Goal: Task Accomplishment & Management: Complete application form

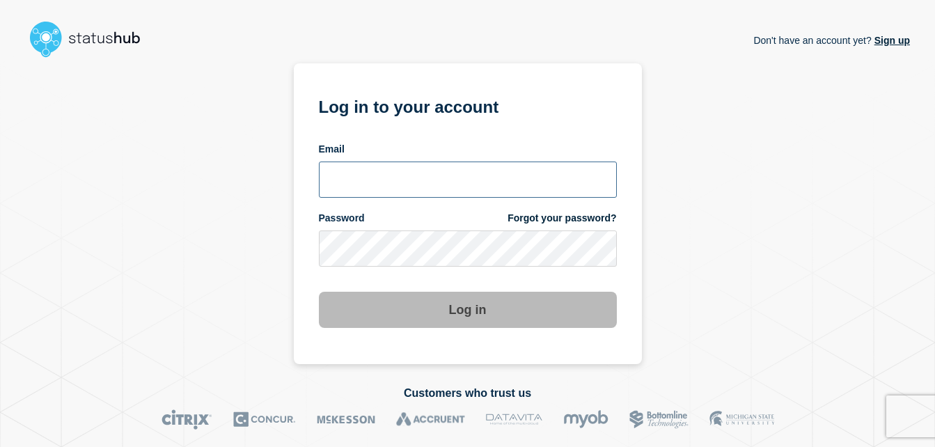
type input "[PERSON_NAME][EMAIL_ADDRESS][PERSON_NAME][DOMAIN_NAME]"
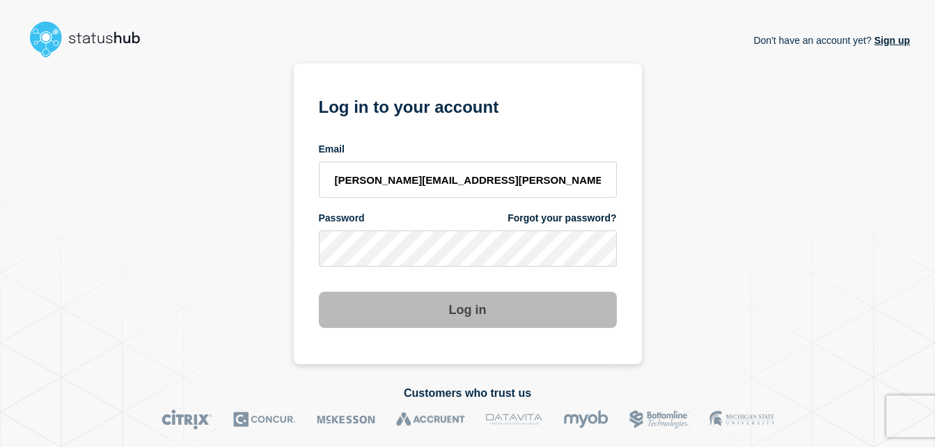
click at [478, 322] on button "Log in" at bounding box center [468, 310] width 298 height 36
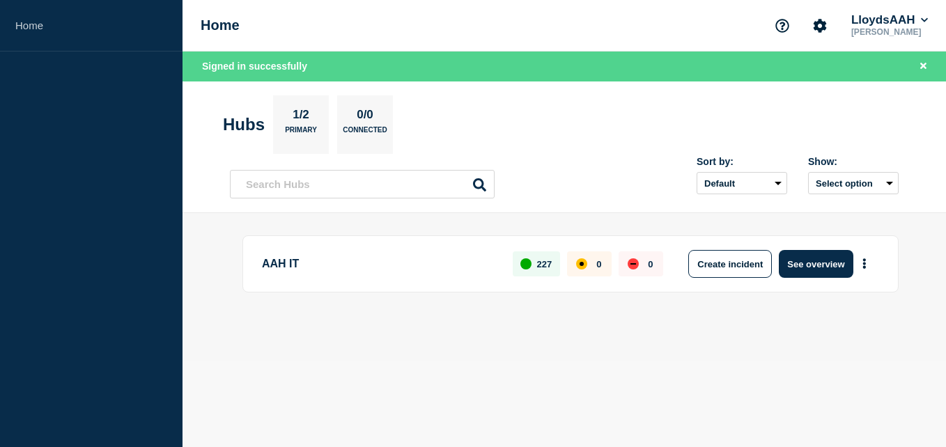
click at [606, 350] on main "AAH IT 227 0 0 Create incident See overview" at bounding box center [563, 287] width 763 height 148
click at [819, 264] on button "See overview" at bounding box center [815, 264] width 74 height 28
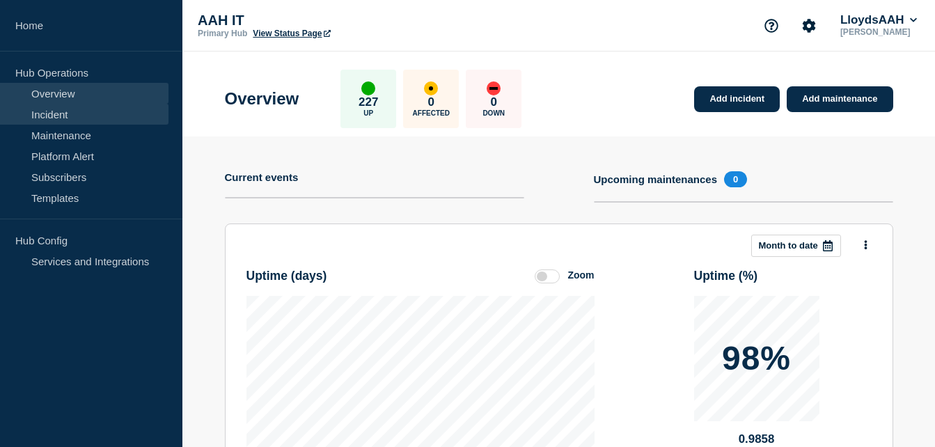
click at [77, 115] on link "Incident" at bounding box center [84, 114] width 169 height 21
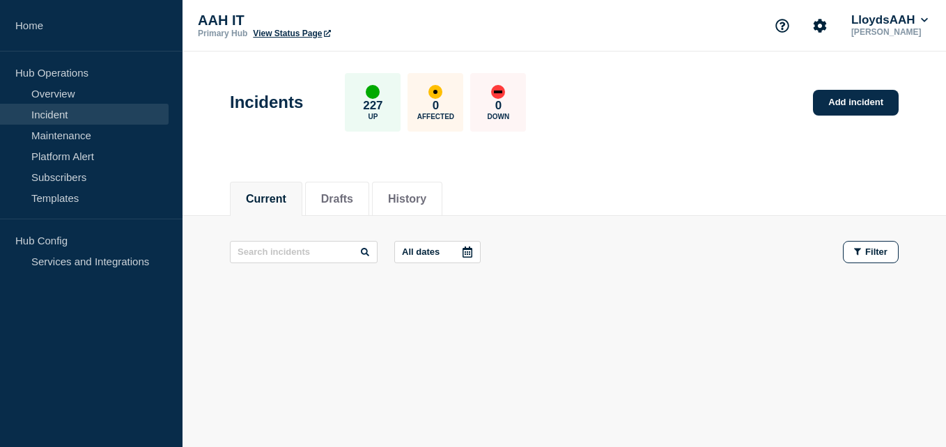
click at [562, 266] on div "All dates Filter" at bounding box center [564, 264] width 668 height 47
click at [634, 187] on div "Current Drafts History" at bounding box center [564, 191] width 668 height 47
click at [831, 109] on link "Add incident" at bounding box center [856, 103] width 86 height 26
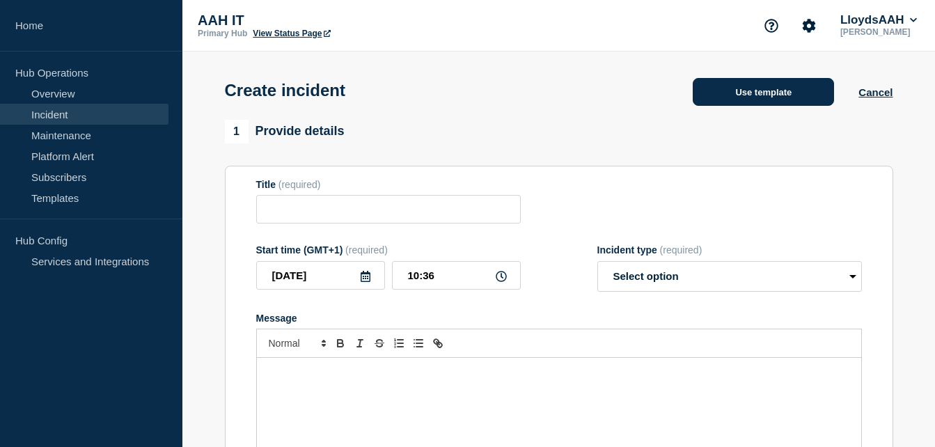
click at [753, 92] on button "Use template" at bounding box center [763, 92] width 141 height 28
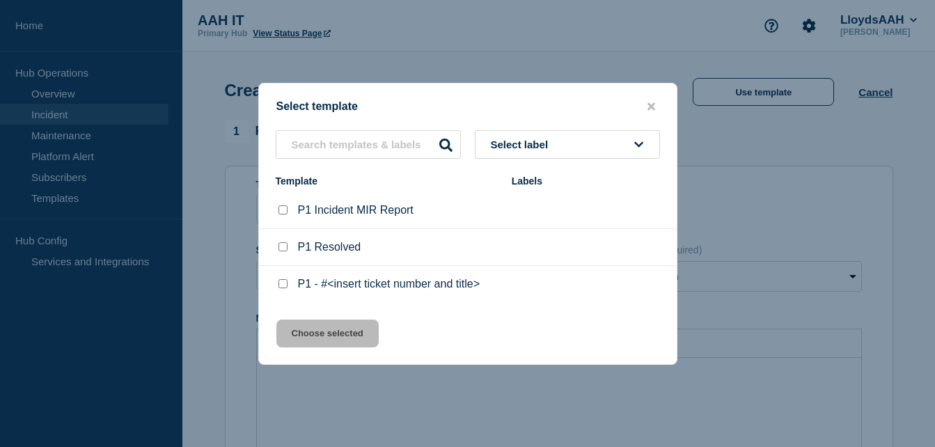
click at [282, 287] on input "P1 - #<insert ticket number and title> checkbox" at bounding box center [283, 283] width 9 height 9
checkbox input "true"
click at [321, 338] on button "Choose selected" at bounding box center [327, 334] width 102 height 28
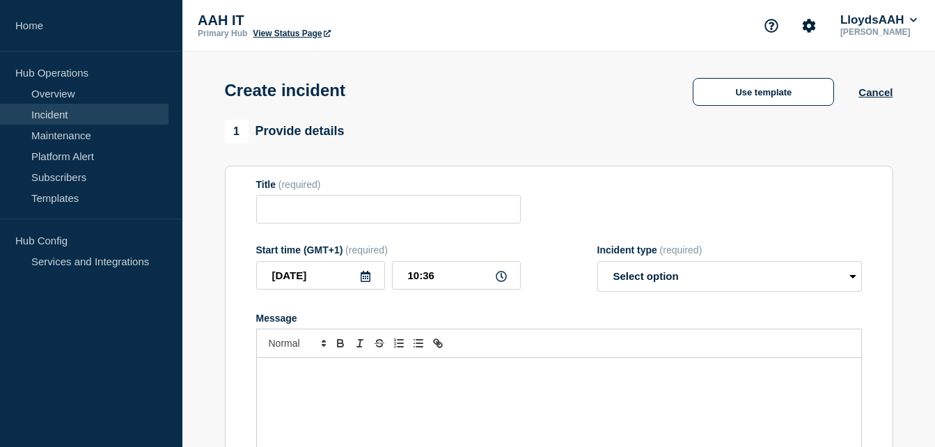
type input "P1 - #<insert ticket number and title>"
select select "investigating"
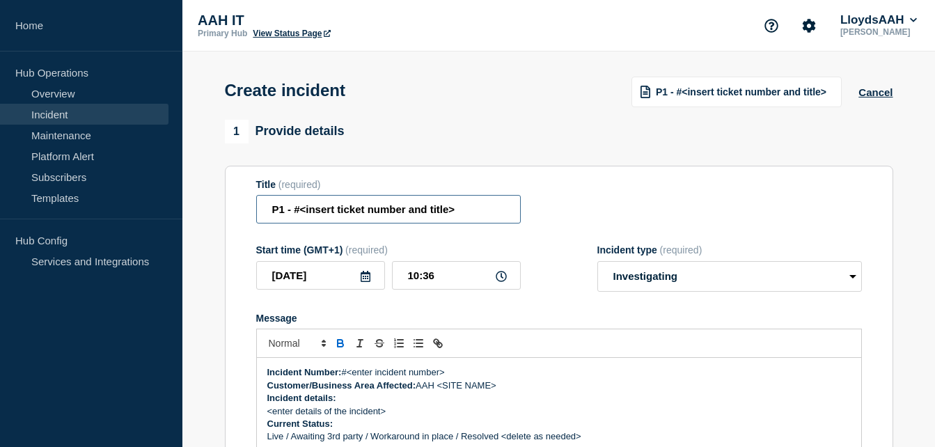
click at [469, 217] on input "P1 - #<insert ticket number and title>" at bounding box center [388, 209] width 265 height 29
drag, startPoint x: 469, startPoint y: 217, endPoint x: 295, endPoint y: 218, distance: 174.1
click at [295, 218] on input "P1 - #<insert ticket number and title>" at bounding box center [388, 209] width 265 height 29
paste input "B2B orders to Azure (RemTP) failing - 'Unable to tunnel through proxy'"
click at [473, 210] on input "P1 - B2B orders to Azure (RemTP) failing - 'Unable to tunnel through proxy'" at bounding box center [388, 209] width 265 height 29
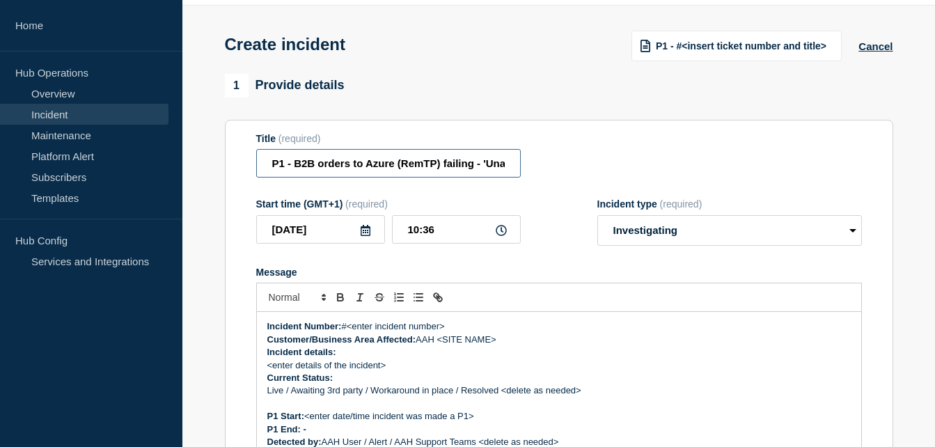
scroll to position [139, 0]
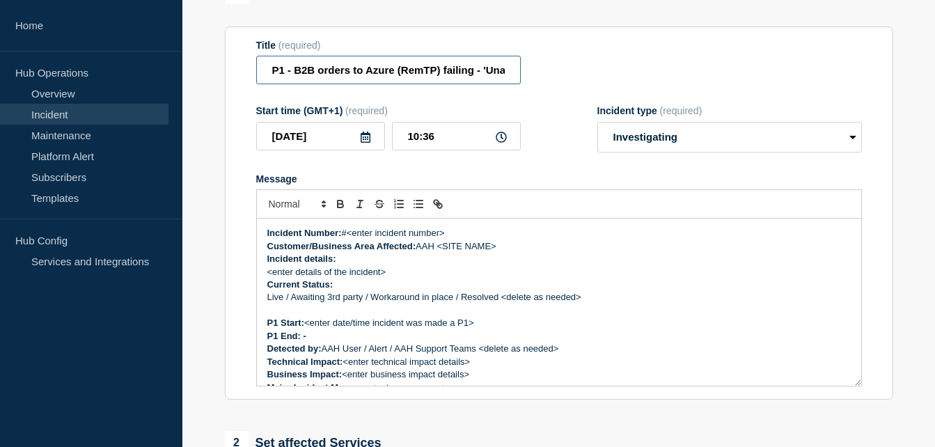
type input "P1 - B2B orders to Azure (RemTP) failing - 'Unable to tunnel through proxy'"
drag, startPoint x: 386, startPoint y: 274, endPoint x: 269, endPoint y: 274, distance: 117.0
click at [269, 274] on p "<enter details of the incident>" at bounding box center [559, 272] width 584 height 13
click at [269, 276] on p "B2B orders to Azure (RemTP) failing - 'Unable to tunnel through proxy'" at bounding box center [559, 272] width 584 height 13
drag, startPoint x: 503, startPoint y: 250, endPoint x: 441, endPoint y: 250, distance: 62.0
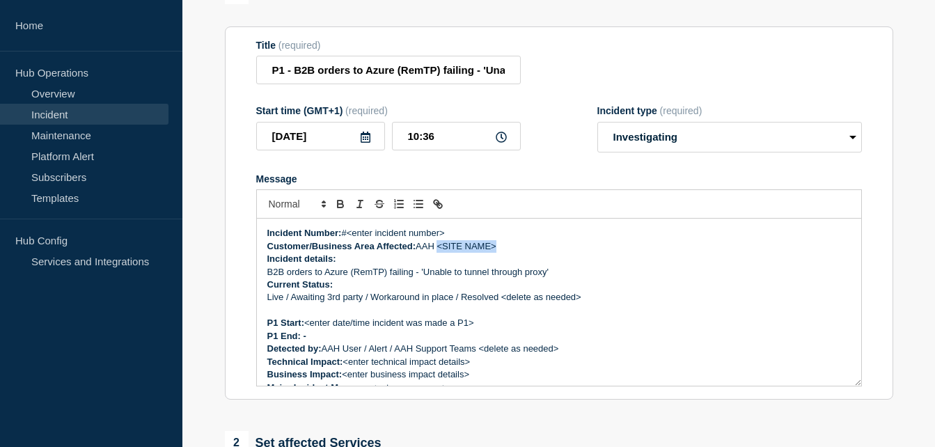
click at [441, 250] on p "Customer/Business Area Affected: AAH <SITE NAME>" at bounding box center [559, 246] width 584 height 13
click at [386, 240] on p "Incident Number: #<enter incident number>" at bounding box center [559, 233] width 584 height 13
drag, startPoint x: 458, startPoint y: 235, endPoint x: 349, endPoint y: 234, distance: 109.3
click at [349, 234] on p "Incident Number: #<enter incident number>" at bounding box center [559, 233] width 584 height 13
click at [613, 258] on p "Incident details:" at bounding box center [559, 259] width 584 height 13
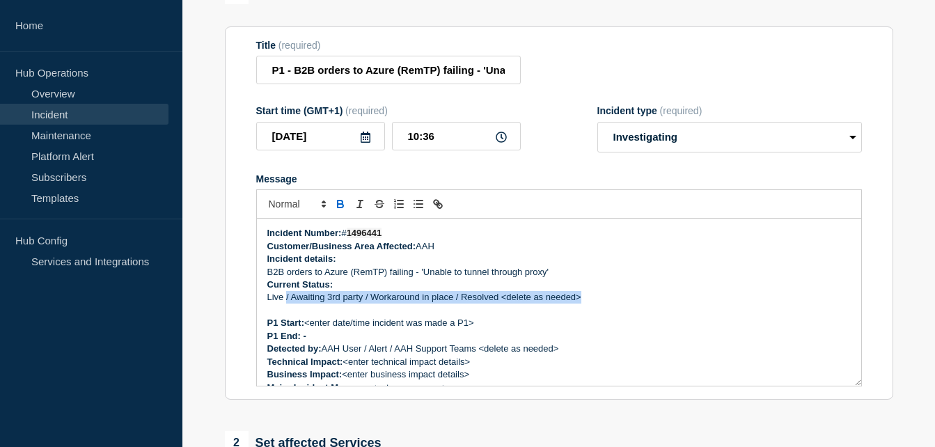
drag, startPoint x: 599, startPoint y: 300, endPoint x: 286, endPoint y: 302, distance: 312.6
click at [286, 302] on p "Live / Awaiting 3rd party / Workaround in place / Resolved <delete as needed>" at bounding box center [559, 297] width 584 height 13
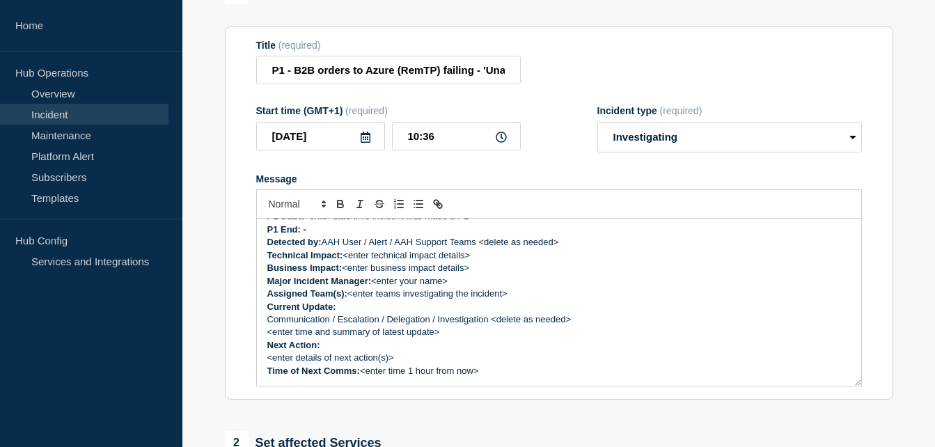
scroll to position [37, 0]
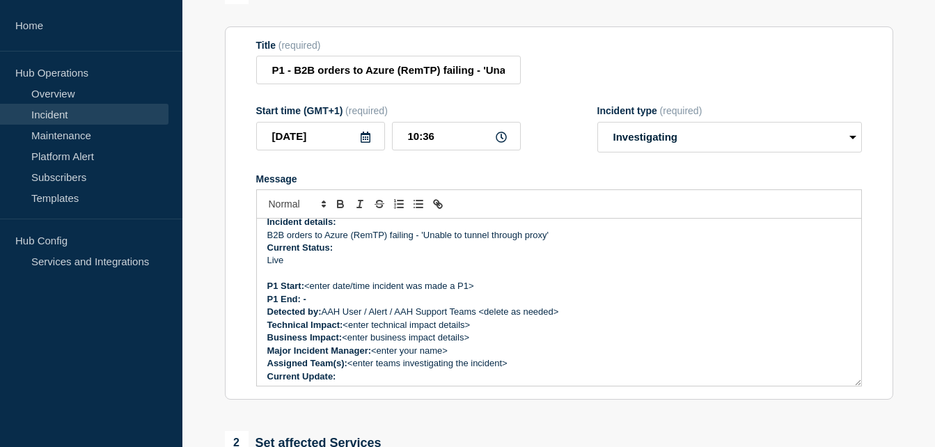
click at [380, 279] on p "Message" at bounding box center [559, 273] width 584 height 13
drag, startPoint x: 480, startPoint y: 287, endPoint x: 308, endPoint y: 287, distance: 172.0
click at [308, 287] on p "P1 Start: <enter date/time incident was made a P1>" at bounding box center [559, 286] width 584 height 13
drag, startPoint x: 419, startPoint y: 314, endPoint x: 480, endPoint y: 314, distance: 60.6
click at [480, 314] on p "Detected by: AAH User / Alert / AAH Support Teams <delete as needed>" at bounding box center [559, 312] width 584 height 13
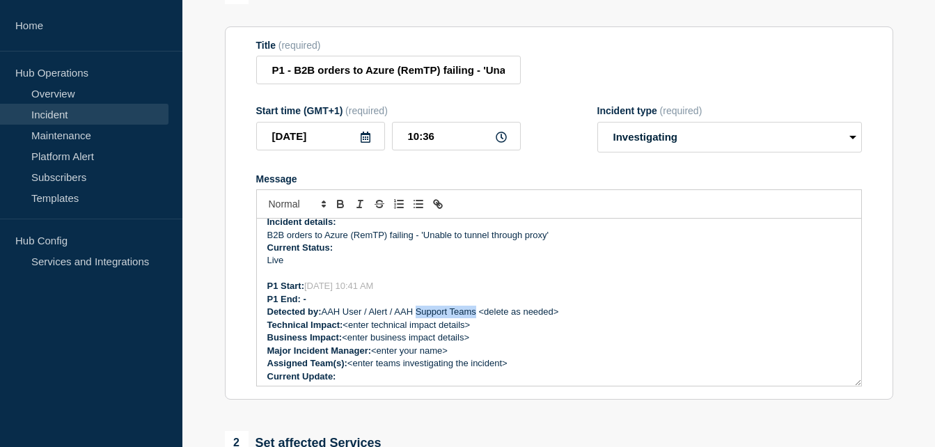
drag, startPoint x: 480, startPoint y: 314, endPoint x: 430, endPoint y: 309, distance: 50.4
click at [462, 314] on p "Detected by: AAH User / Alert / AAH Support Teams <delete as needed>" at bounding box center [559, 312] width 584 height 13
click at [399, 285] on p "P1 Start: 10/9/2025 10:41 AM" at bounding box center [559, 286] width 584 height 13
click at [370, 292] on p "P1 Start: 09/10/2025" at bounding box center [559, 286] width 584 height 13
click at [391, 292] on p "P1 Start: 09/10/2025 10:30" at bounding box center [559, 286] width 584 height 13
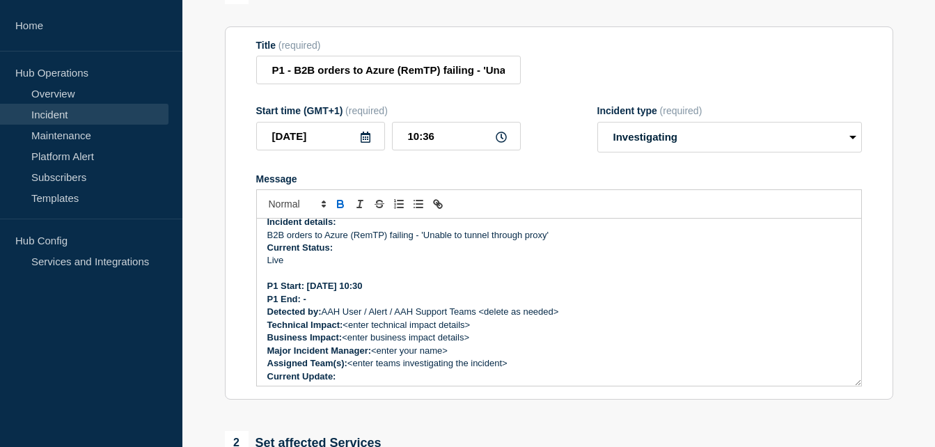
click at [381, 306] on p "P1 End: -" at bounding box center [559, 299] width 584 height 13
drag, startPoint x: 567, startPoint y: 314, endPoint x: 480, endPoint y: 314, distance: 87.0
click at [480, 314] on p "Detected by: AAH User / Alert / AAH Support Teams <delete as needed>" at bounding box center [559, 312] width 584 height 13
click at [393, 311] on p "Detected by: AAH User / Alert / AAH Support Teams" at bounding box center [559, 312] width 584 height 13
drag, startPoint x: 395, startPoint y: 313, endPoint x: 370, endPoint y: 313, distance: 24.4
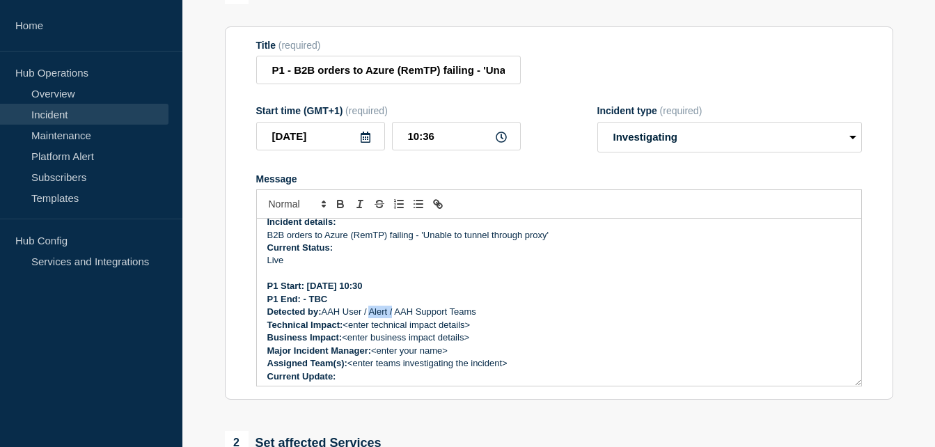
click at [370, 314] on p "Detected by: AAH User / Alert / AAH Support Teams" at bounding box center [559, 312] width 584 height 13
click at [484, 327] on p "Technical Impact: <enter technical impact details>" at bounding box center [559, 325] width 584 height 13
drag, startPoint x: 484, startPoint y: 327, endPoint x: 347, endPoint y: 323, distance: 137.2
click at [347, 323] on p "Technical Impact: <enter technical impact details>" at bounding box center [559, 325] width 584 height 13
click at [404, 327] on p "Technical Impact: TBC" at bounding box center [559, 325] width 584 height 13
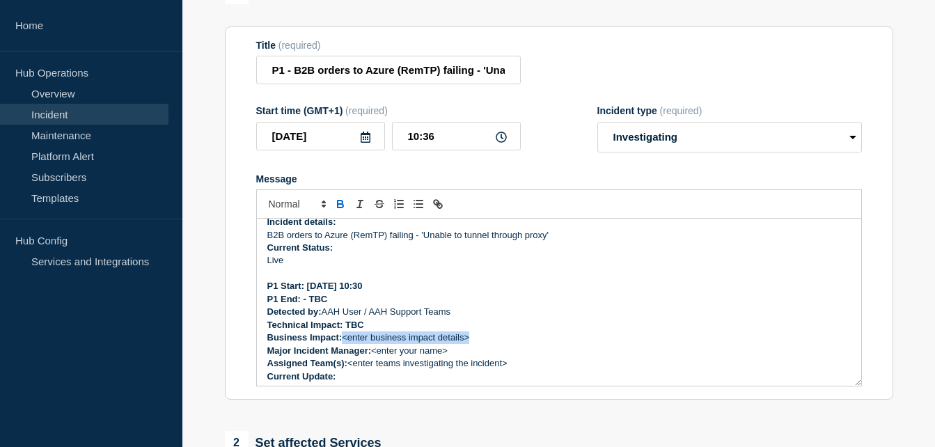
drag, startPoint x: 476, startPoint y: 342, endPoint x: 346, endPoint y: 343, distance: 130.2
click at [346, 343] on p "Business Impact: <enter business impact details>" at bounding box center [559, 337] width 584 height 13
click at [350, 340] on p "Business Impact: TBC" at bounding box center [559, 337] width 584 height 13
copy p "TBC"
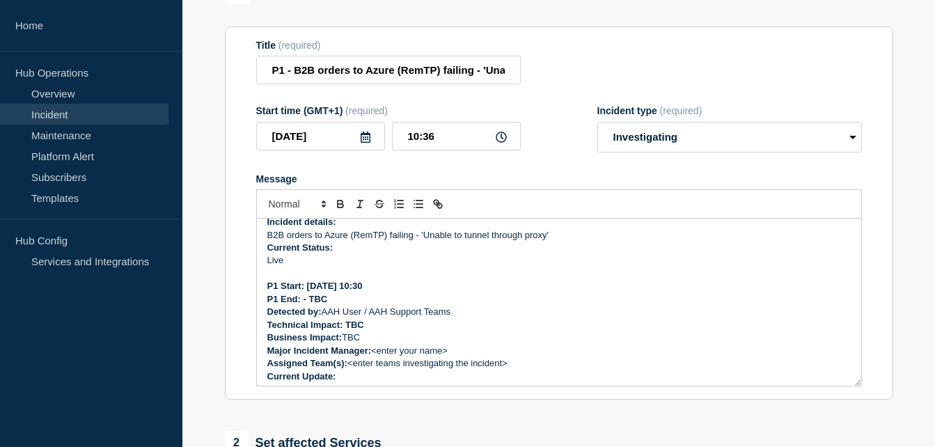
click at [359, 329] on strong "Technical Impact: TBC" at bounding box center [315, 325] width 97 height 10
drag, startPoint x: 451, startPoint y: 355, endPoint x: 374, endPoint y: 355, distance: 77.3
click at [374, 355] on p "Major Incident Manager: <enter your name>" at bounding box center [559, 351] width 584 height 13
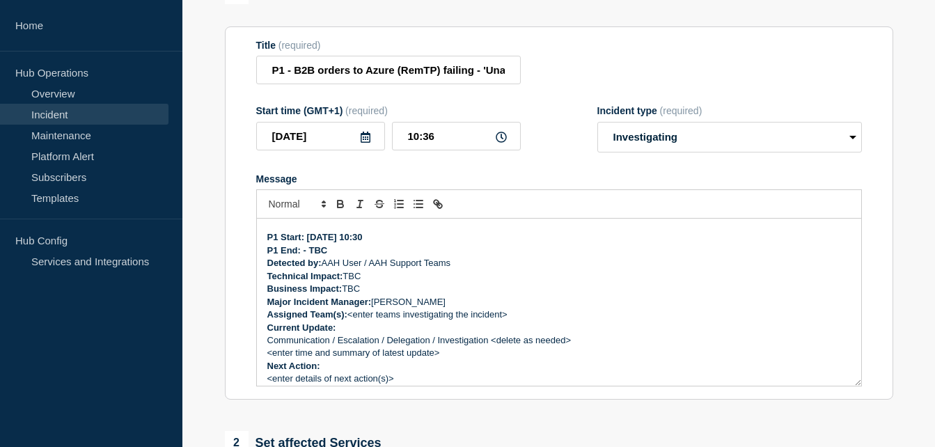
scroll to position [107, 0]
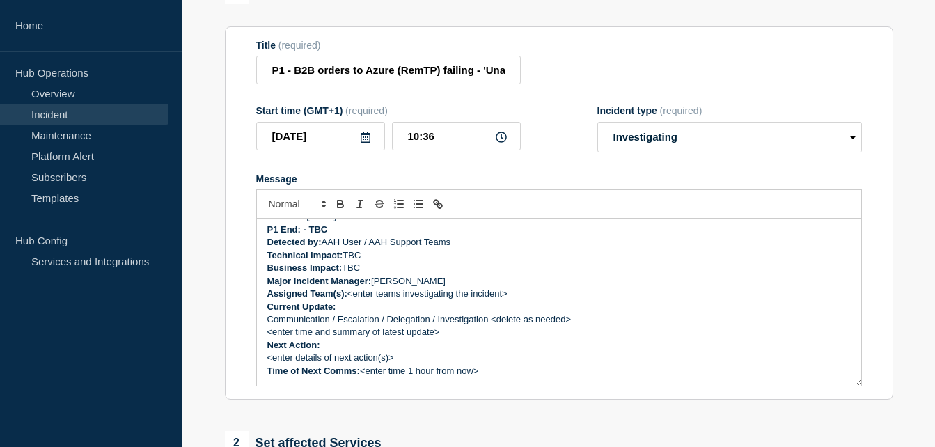
drag, startPoint x: 517, startPoint y: 295, endPoint x: 350, endPoint y: 295, distance: 166.4
click at [350, 295] on p "Assigned Team(s): <enter teams investigating the incident>" at bounding box center [559, 294] width 584 height 13
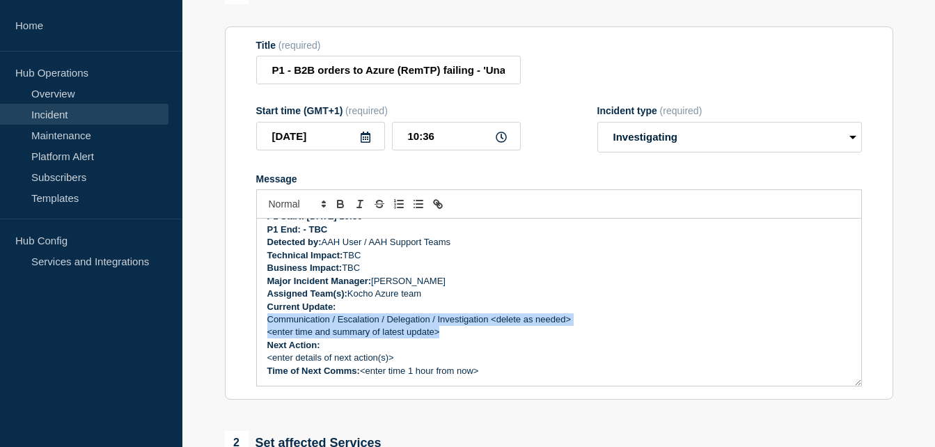
drag, startPoint x: 471, startPoint y: 340, endPoint x: 269, endPoint y: 321, distance: 202.2
click at [269, 321] on div "Incident Number: # 1496441 Customer/Business Area Affected: AAH Incident detail…" at bounding box center [559, 302] width 604 height 167
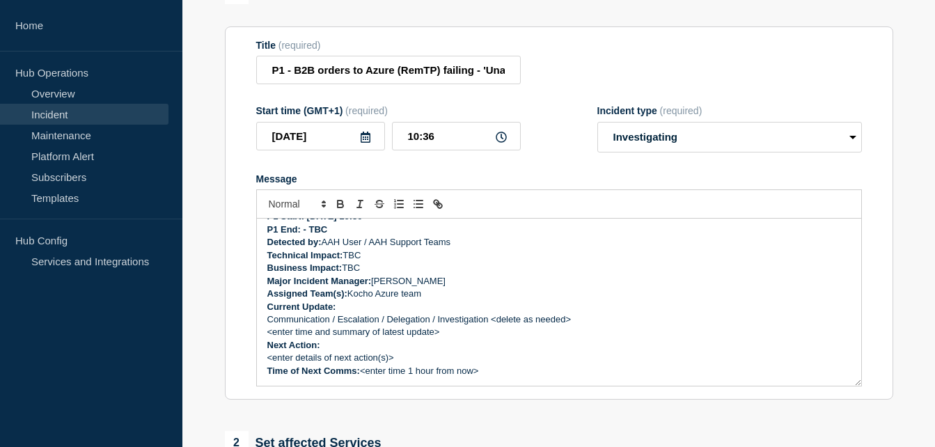
scroll to position [94, 0]
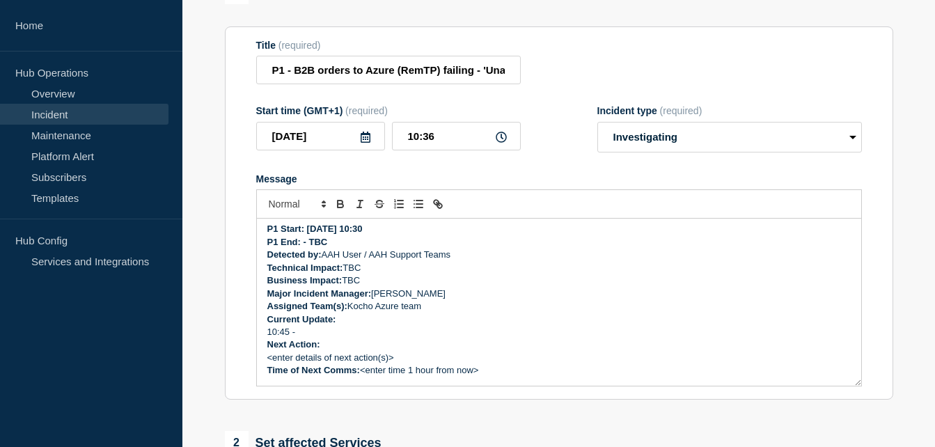
click at [317, 330] on p "10:45 -" at bounding box center [559, 332] width 584 height 13
click at [307, 337] on p "10:45 -" at bounding box center [559, 332] width 584 height 13
click at [470, 337] on p "10:45 - B2B orders to Azure (RemTP) are failing." at bounding box center [559, 332] width 584 height 13
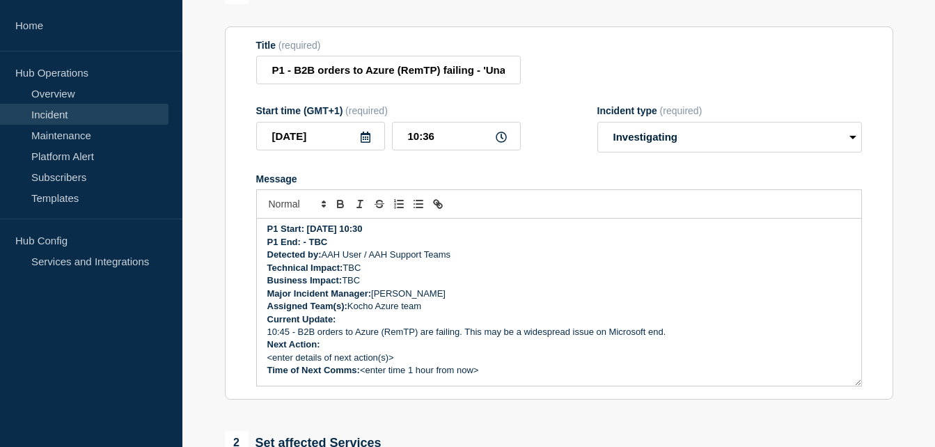
click at [678, 335] on p "10:45 - B2B orders to Azure (RemTP) are failing. This may be a widespread issue…" at bounding box center [559, 332] width 584 height 13
drag, startPoint x: 418, startPoint y: 362, endPoint x: 265, endPoint y: 363, distance: 153.2
click at [265, 363] on div "Incident Number: # 1496441 Customer/Business Area Affected: AAH Incident detail…" at bounding box center [559, 302] width 604 height 167
drag, startPoint x: 491, startPoint y: 370, endPoint x: 363, endPoint y: 379, distance: 127.7
click at [363, 377] on p "Time of Next Comms: <enter time 1 hour from now>" at bounding box center [559, 370] width 584 height 13
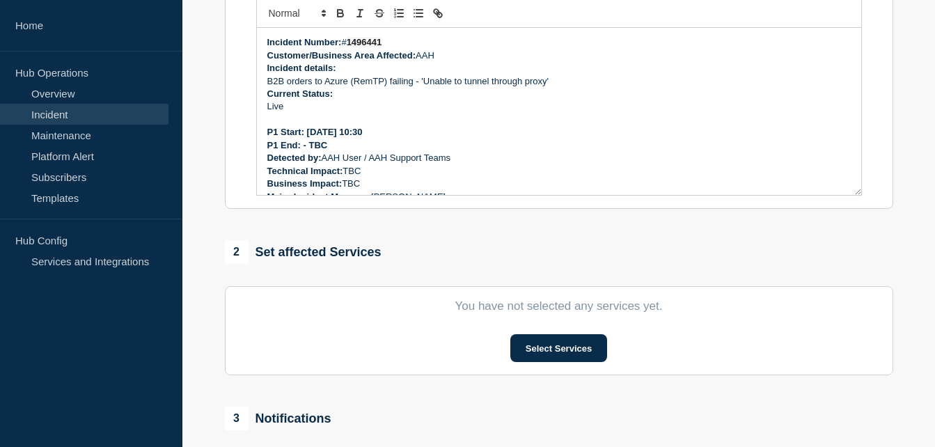
scroll to position [418, 0]
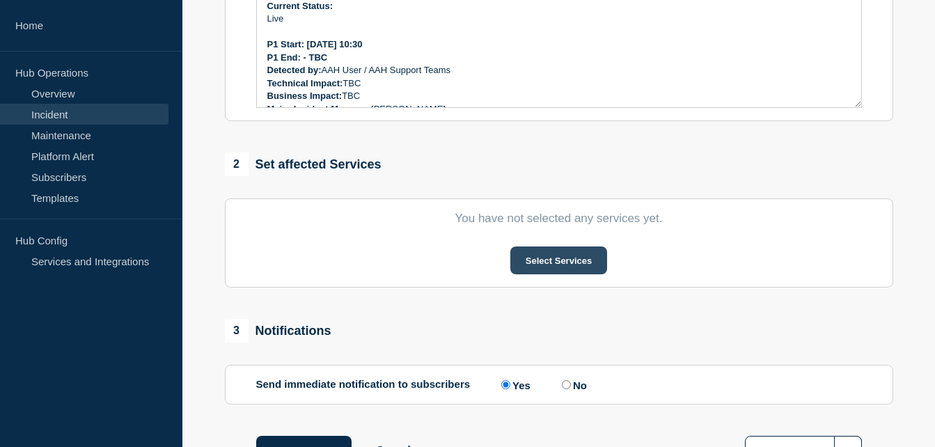
click at [553, 263] on button "Select Services" at bounding box center [558, 260] width 97 height 28
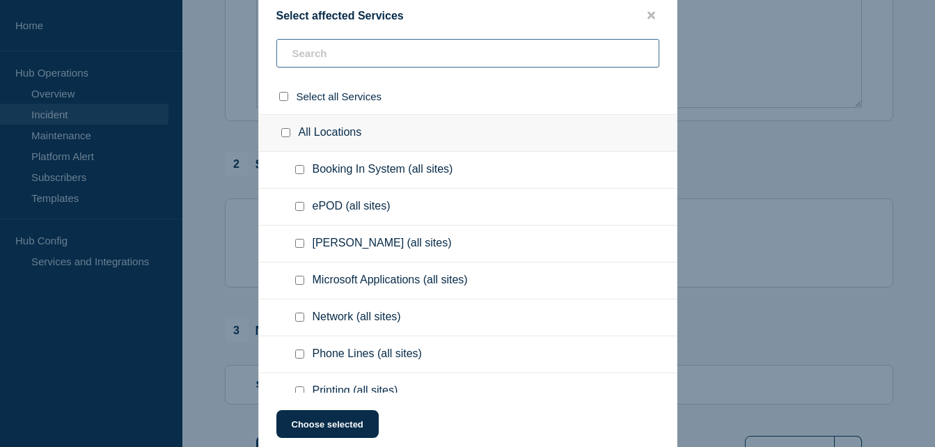
click at [390, 59] on input "text" at bounding box center [467, 53] width 383 height 29
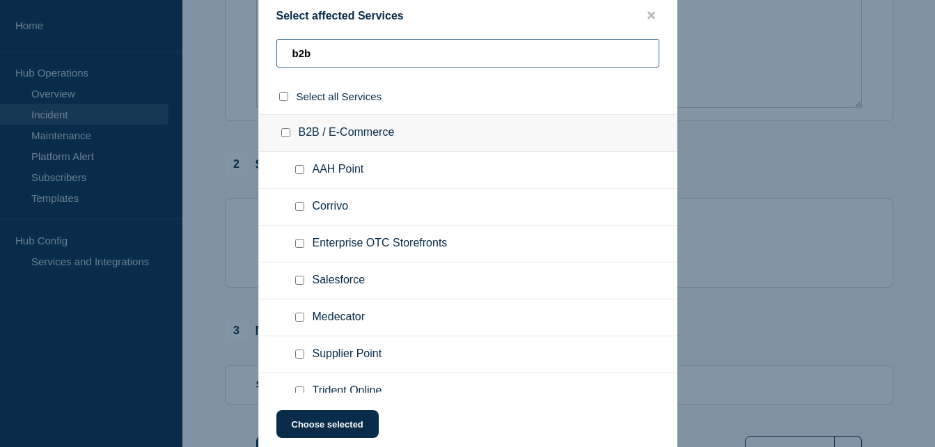
type input "b2b"
click at [285, 130] on input "B2B / E-Commerce checkbox" at bounding box center [285, 132] width 9 height 9
checkbox input "true"
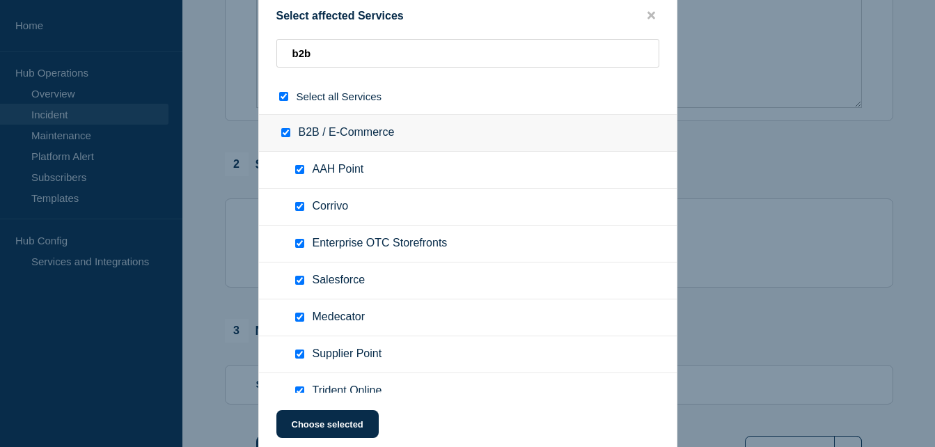
checkbox input "true"
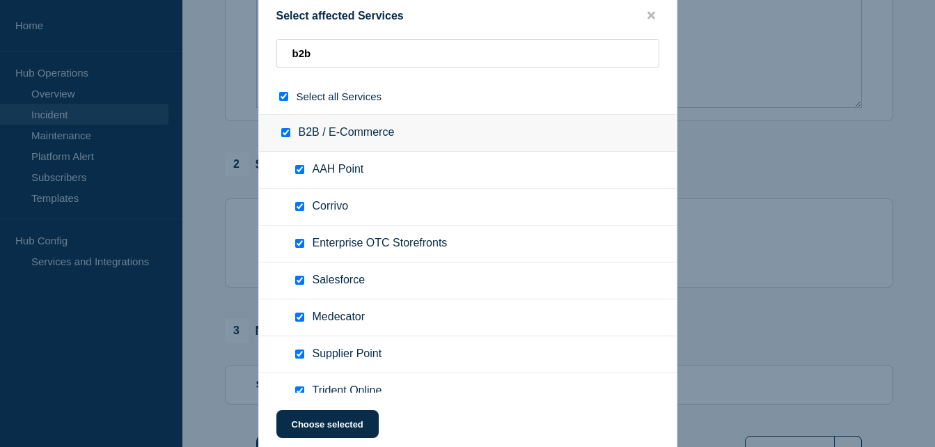
checkbox input "true"
click at [290, 136] on input "B2B / E-Commerce checkbox" at bounding box center [285, 132] width 9 height 9
checkbox input "false"
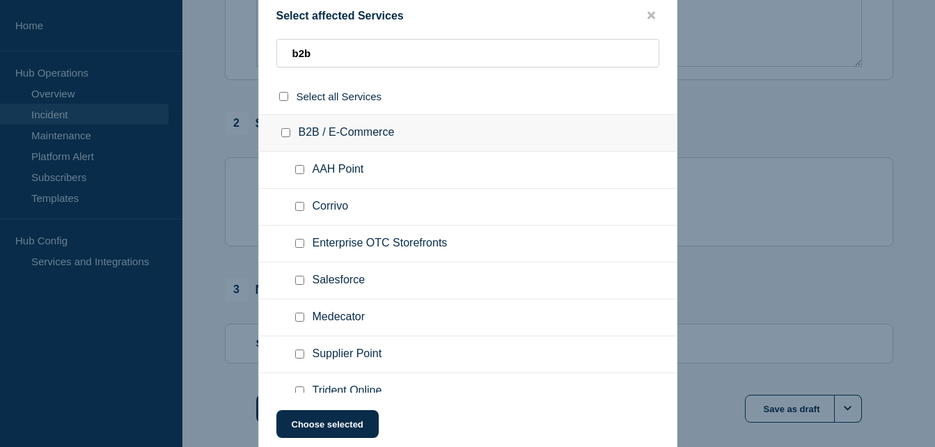
checkbox input "false"
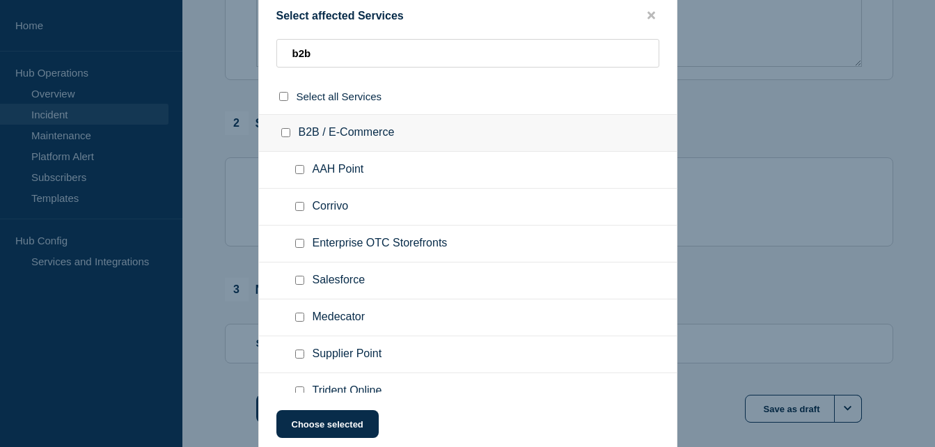
checkbox input "false"
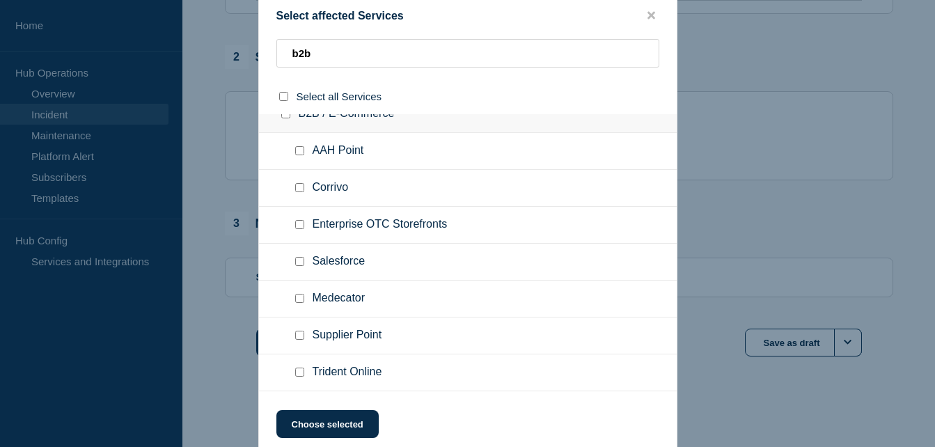
scroll to position [0, 0]
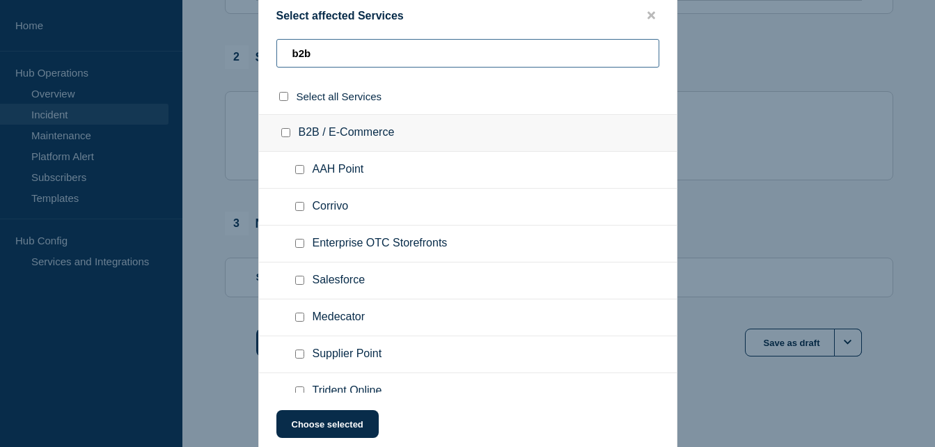
click at [340, 61] on input "b2b" at bounding box center [467, 53] width 383 height 29
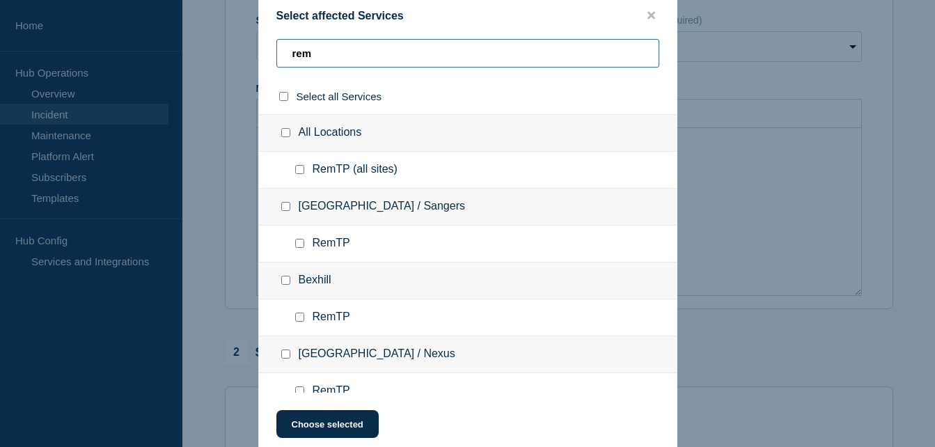
scroll to position [111, 0]
type input "rem"
click at [305, 172] on div at bounding box center [302, 170] width 20 height 14
click at [300, 171] on input "RemTP (all sites) checkbox" at bounding box center [299, 169] width 9 height 9
checkbox input "true"
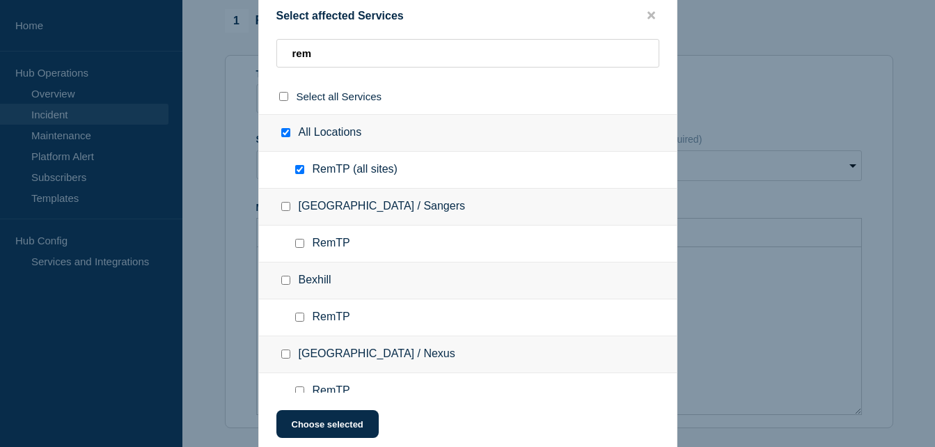
checkbox input "true"
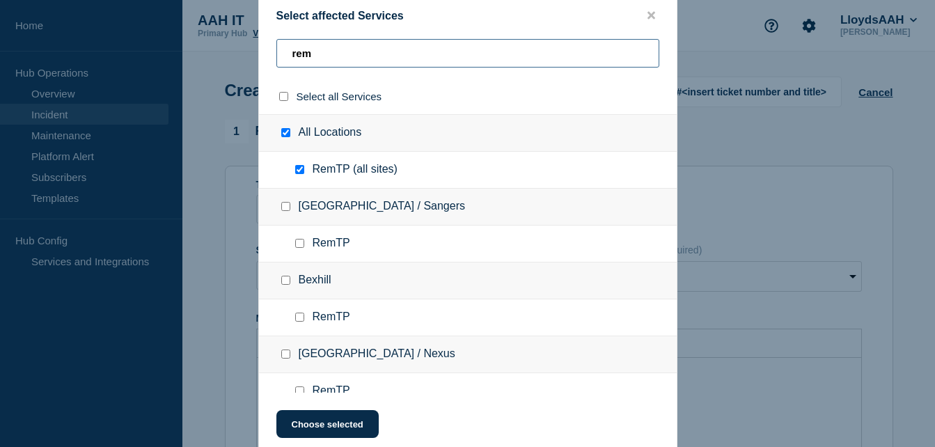
click at [629, 52] on input "rem" at bounding box center [467, 53] width 383 height 29
checkbox input "false"
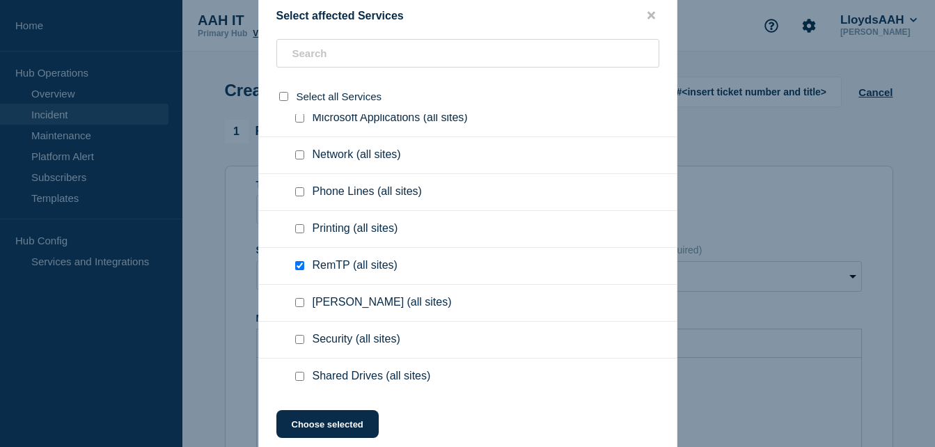
scroll to position [139, 0]
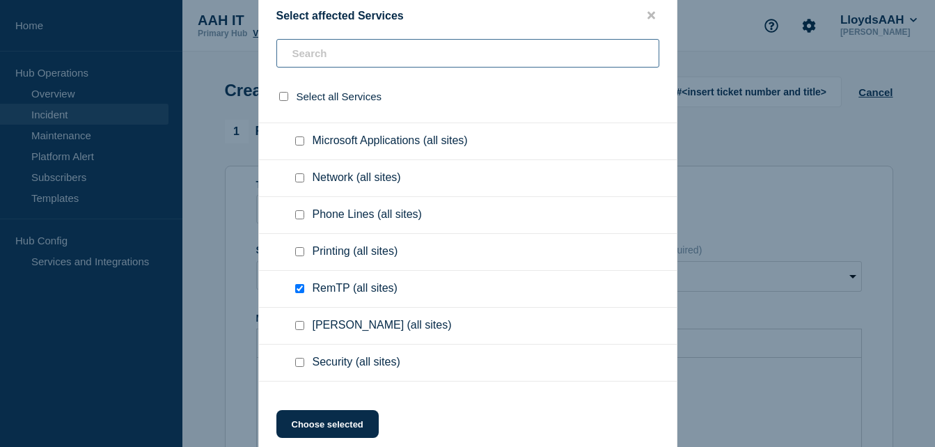
click at [418, 57] on input "text" at bounding box center [467, 53] width 383 height 29
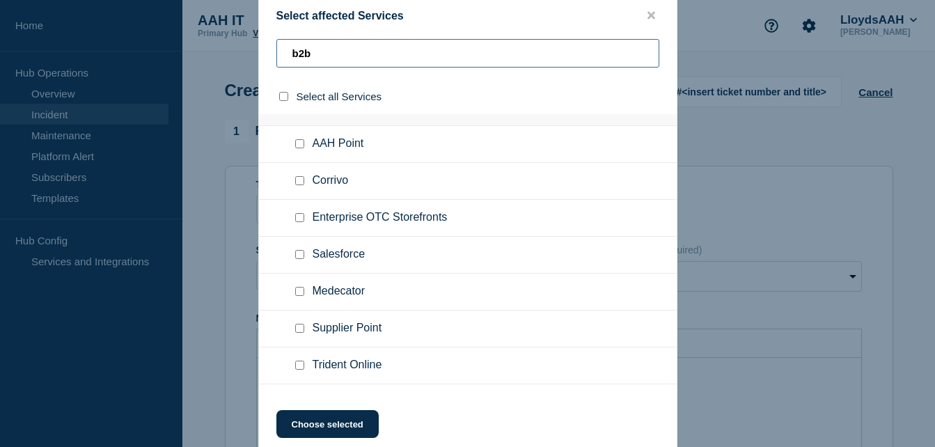
scroll to position [0, 0]
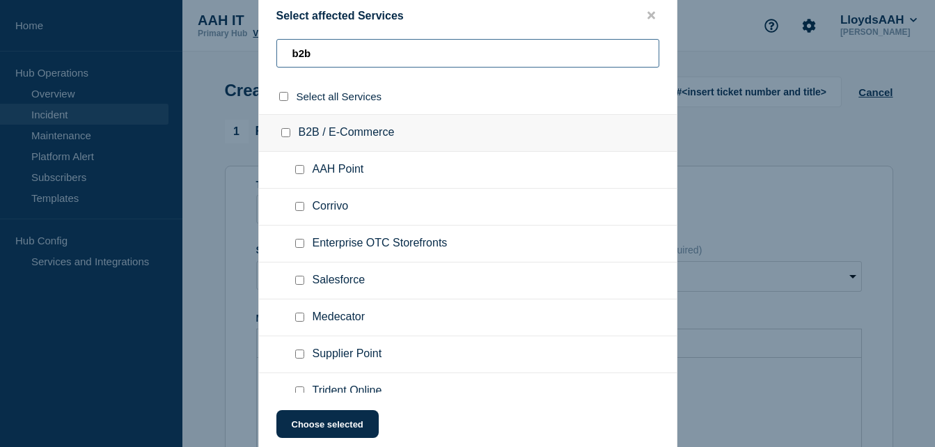
type input "b2b"
click at [289, 137] on input "B2B / E-Commerce checkbox" at bounding box center [285, 132] width 9 height 9
checkbox input "true"
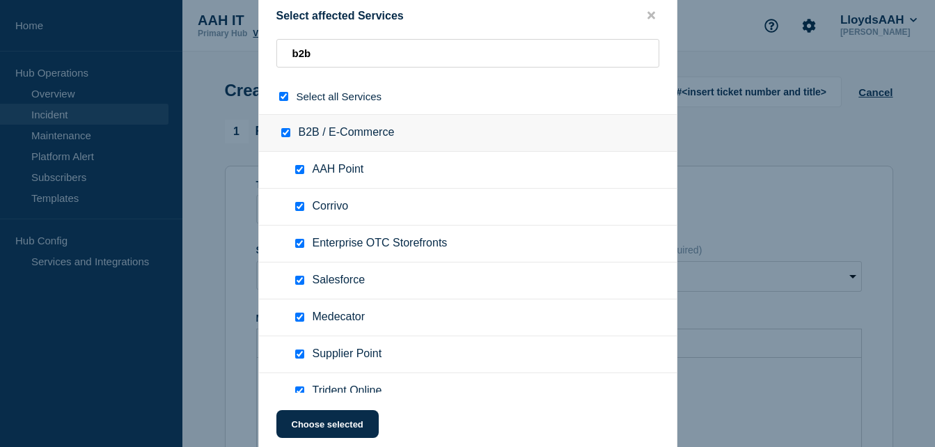
checkbox input "true"
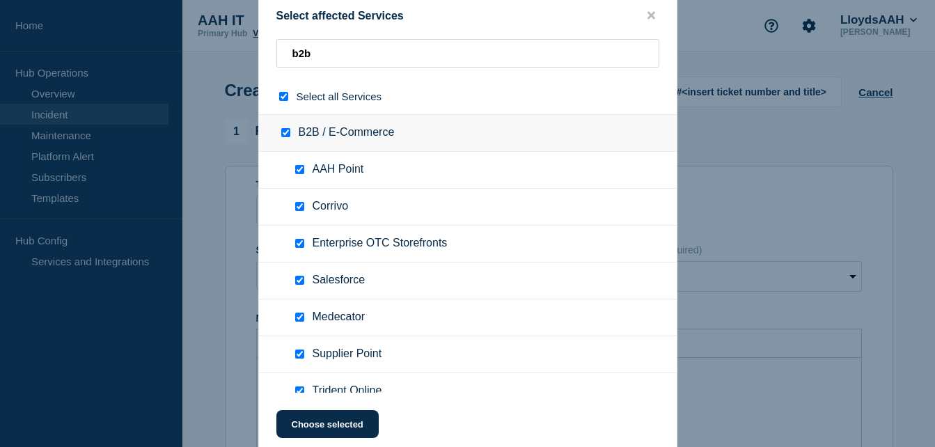
checkbox input "true"
click at [289, 137] on input "B2B / E-Commerce checkbox" at bounding box center [285, 132] width 9 height 9
checkbox input "false"
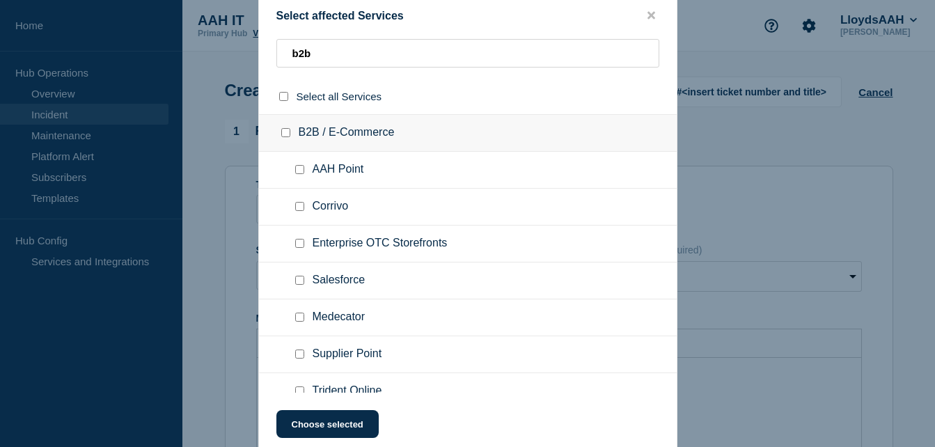
checkbox input "false"
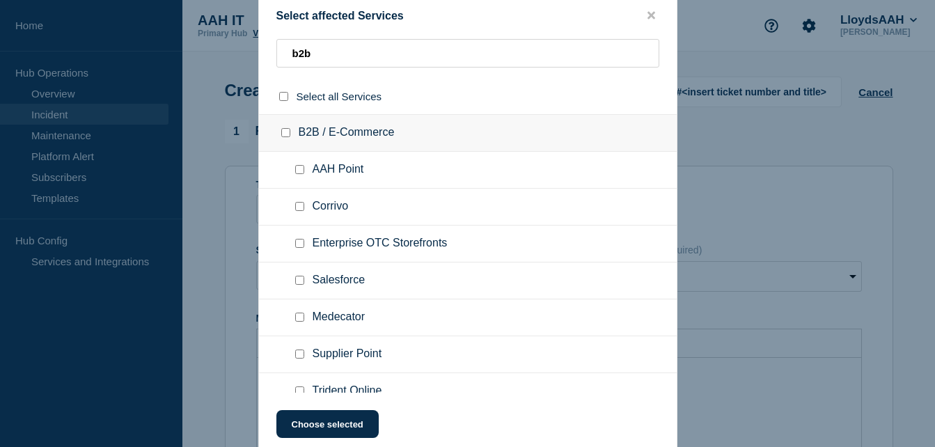
checkbox input "false"
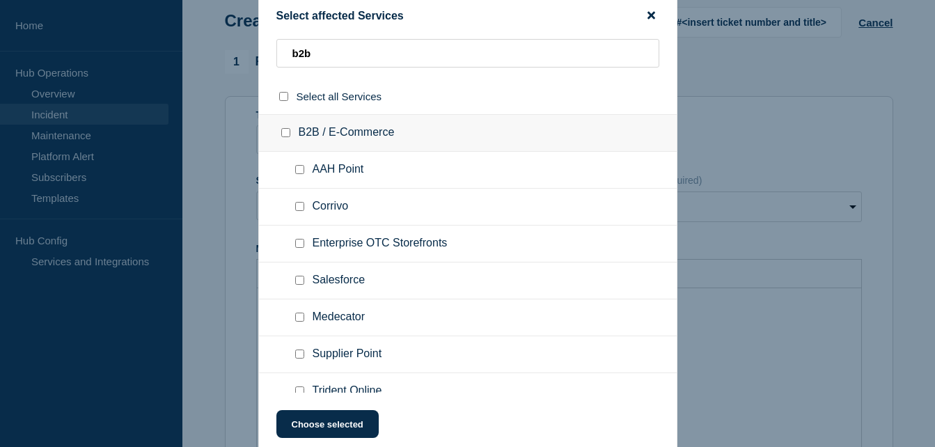
click at [648, 14] on icon "close button" at bounding box center [652, 15] width 8 height 11
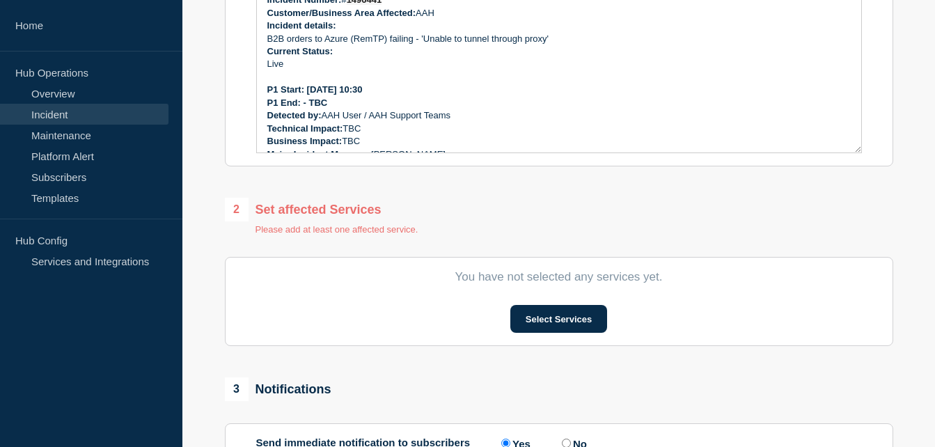
scroll to position [418, 0]
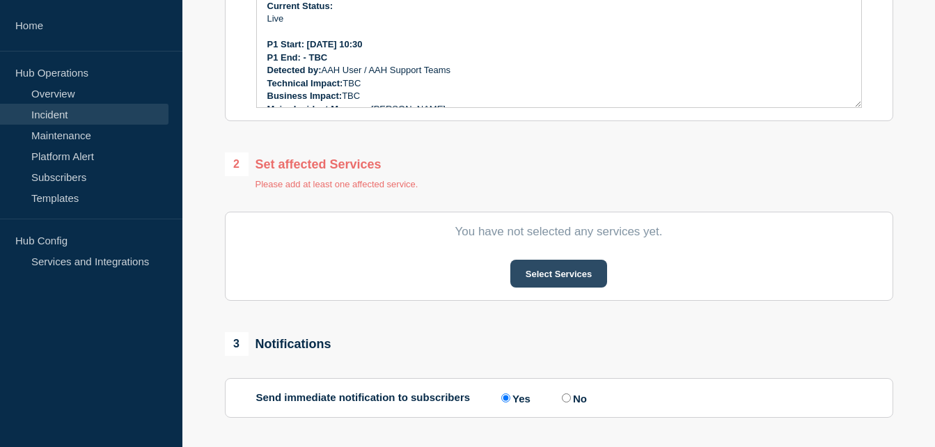
click at [573, 274] on button "Select Services" at bounding box center [558, 274] width 97 height 28
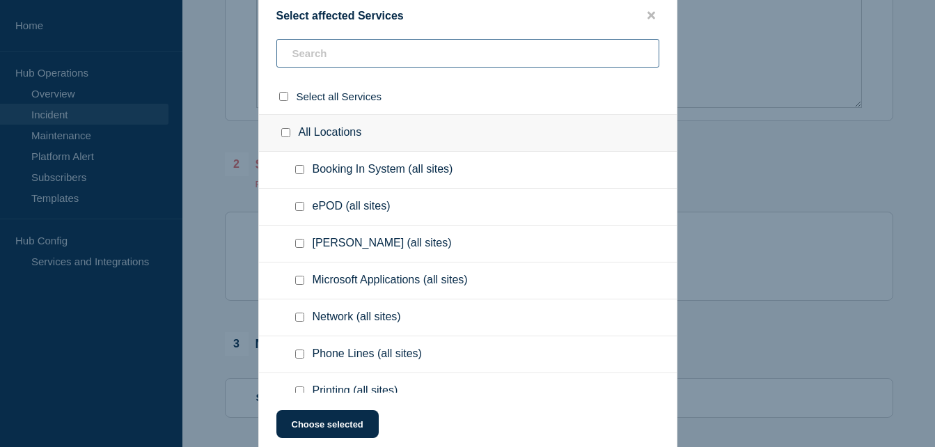
click at [371, 51] on input "text" at bounding box center [467, 53] width 383 height 29
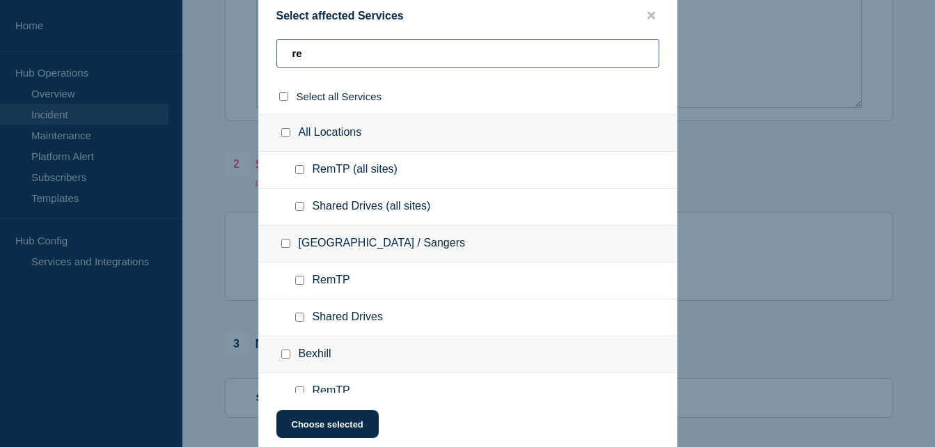
type input "r"
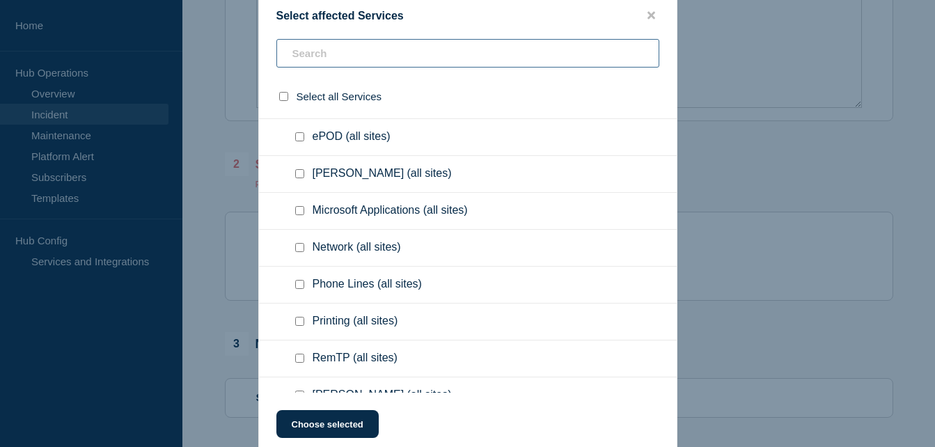
scroll to position [139, 0]
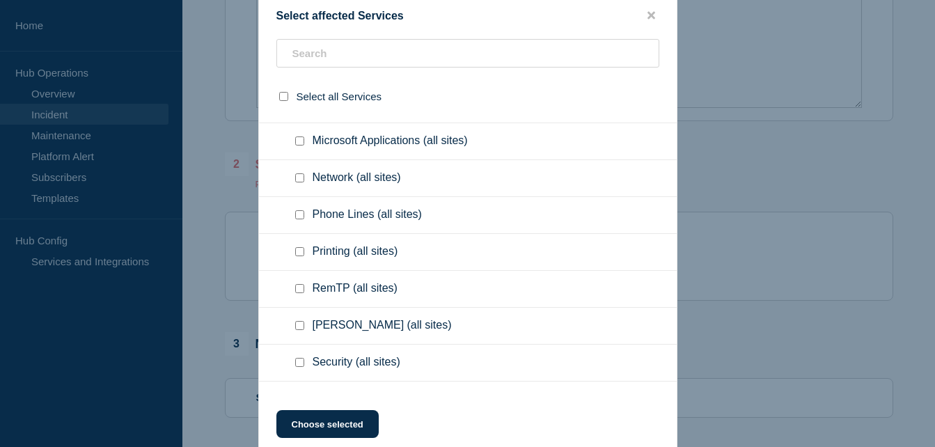
click at [296, 290] on input "RemTP (all sites) checkbox" at bounding box center [299, 288] width 9 height 9
checkbox input "true"
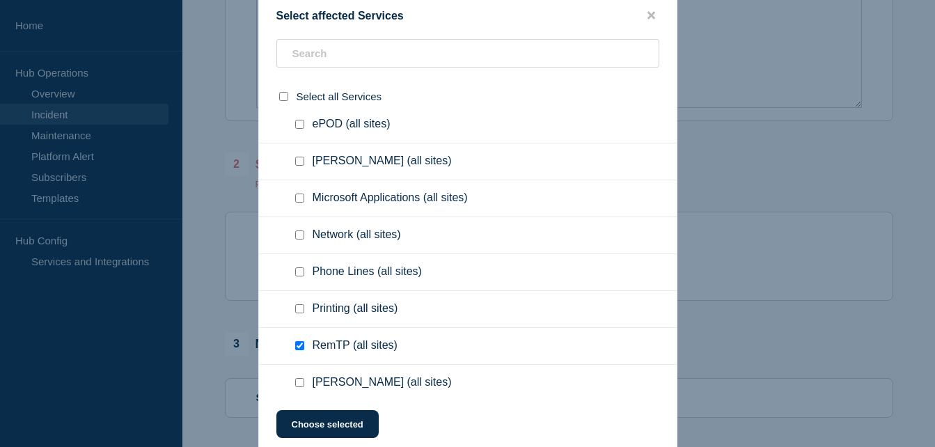
scroll to position [70, 0]
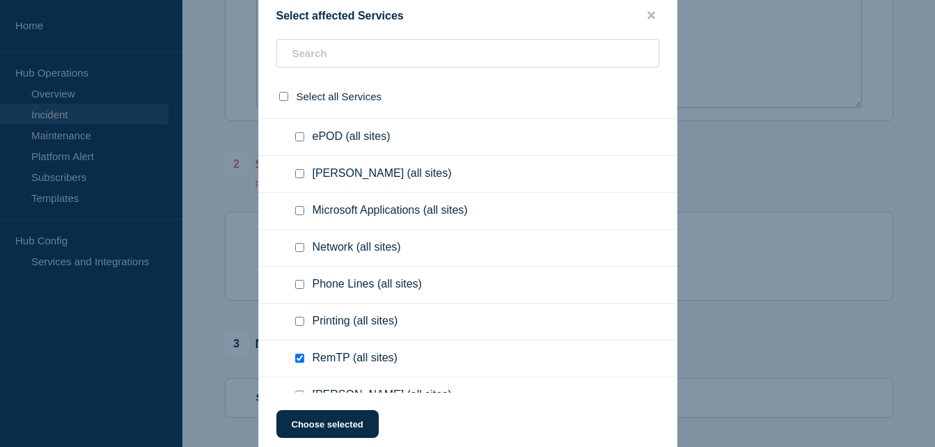
click at [322, 211] on span "Microsoft Applications (all sites)" at bounding box center [390, 211] width 155 height 14
click at [302, 214] on input "Microsoft Applications (all sites) checkbox" at bounding box center [299, 210] width 9 height 9
click at [301, 213] on input "Microsoft Applications (all sites) checkbox" at bounding box center [299, 210] width 9 height 9
checkbox input "false"
click at [354, 432] on button "Choose selected" at bounding box center [327, 424] width 102 height 28
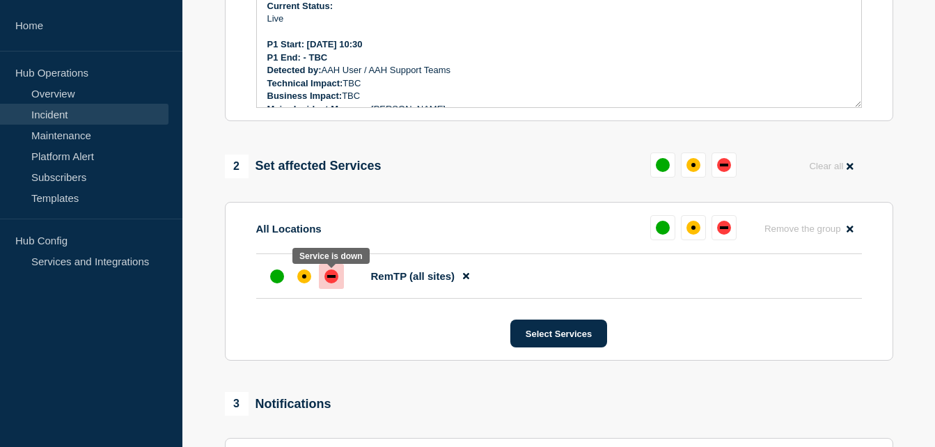
click at [338, 285] on div at bounding box center [331, 276] width 25 height 25
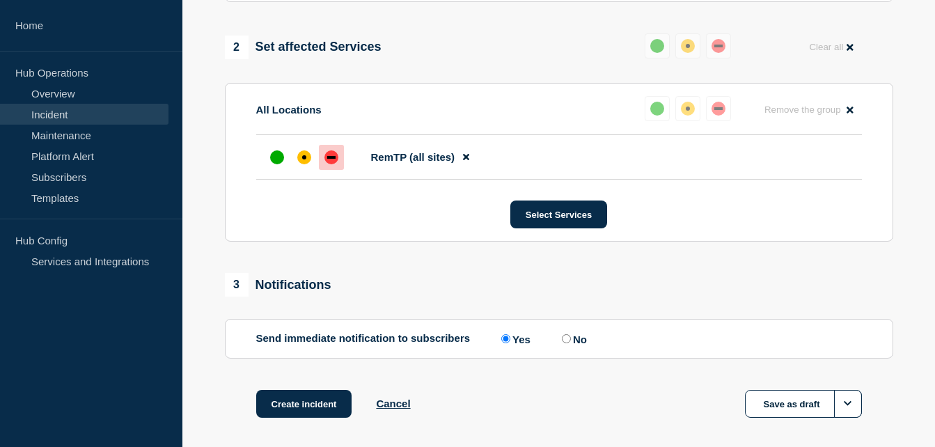
scroll to position [602, 0]
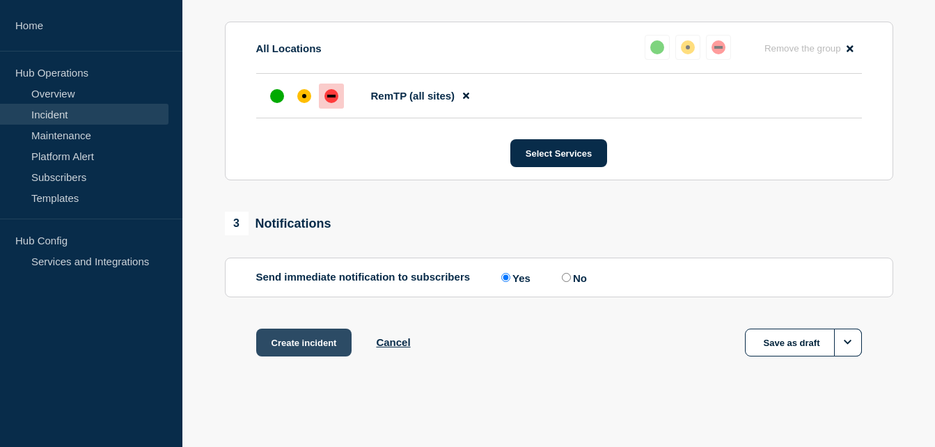
click at [270, 343] on button "Create incident" at bounding box center [304, 343] width 96 height 28
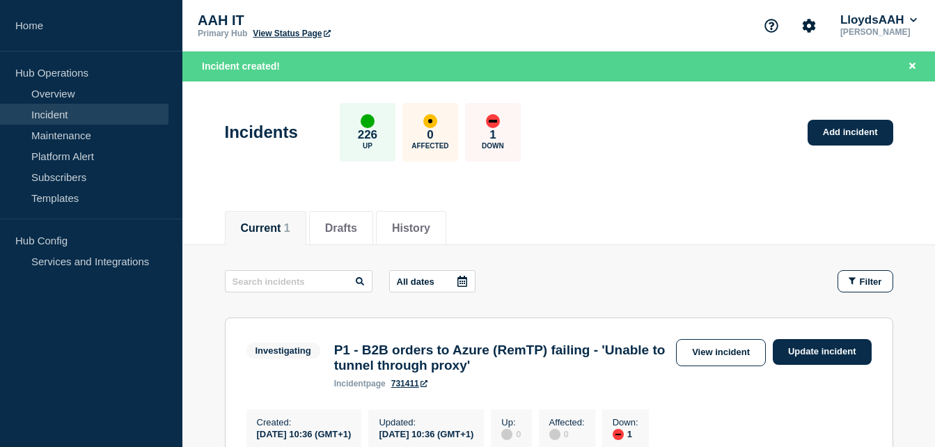
click at [639, 203] on div "Current 1 Drafts History" at bounding box center [559, 220] width 668 height 47
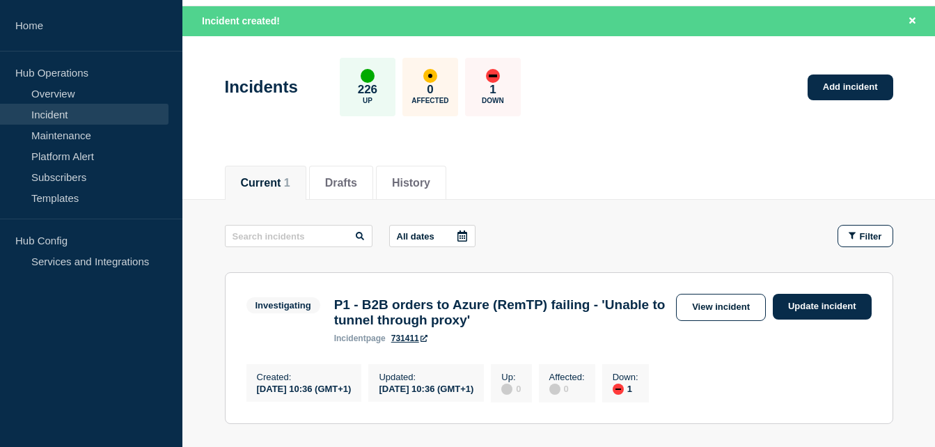
scroll to position [70, 0]
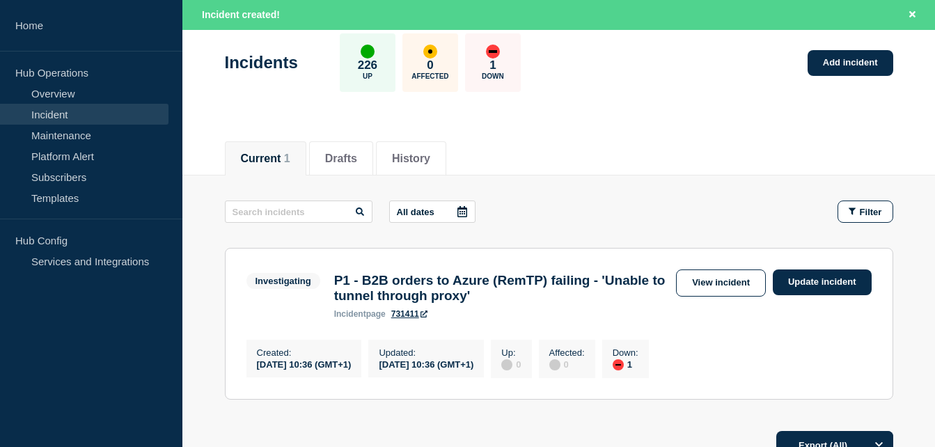
click at [901, 350] on main "All dates Filter Investigating 1 Down P1 - B2B orders to Azure (RemTP) failing …" at bounding box center [558, 297] width 753 height 245
